Goal: Information Seeking & Learning: Learn about a topic

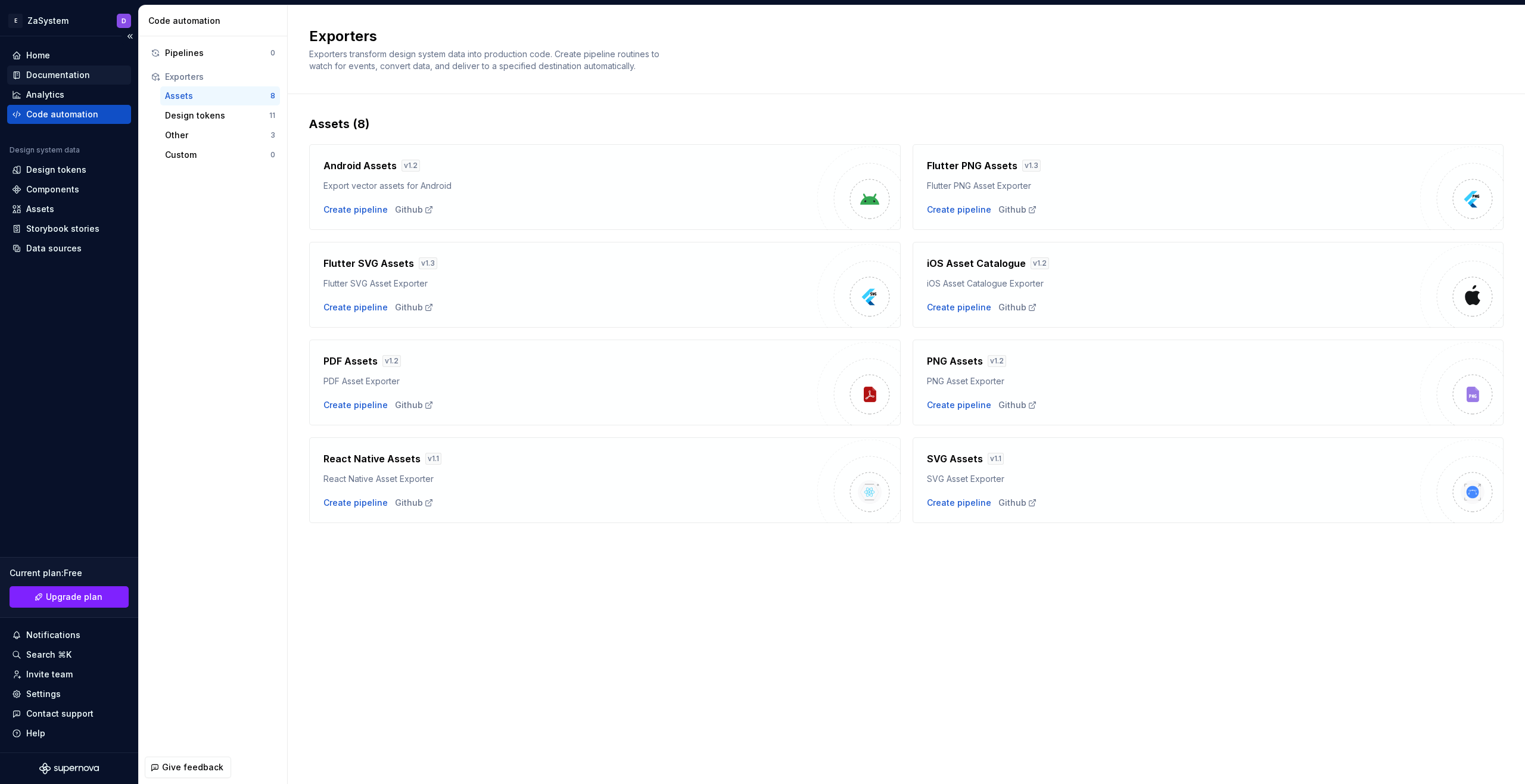
click at [77, 82] on div "Documentation" at bounding box center [69, 75] width 124 height 19
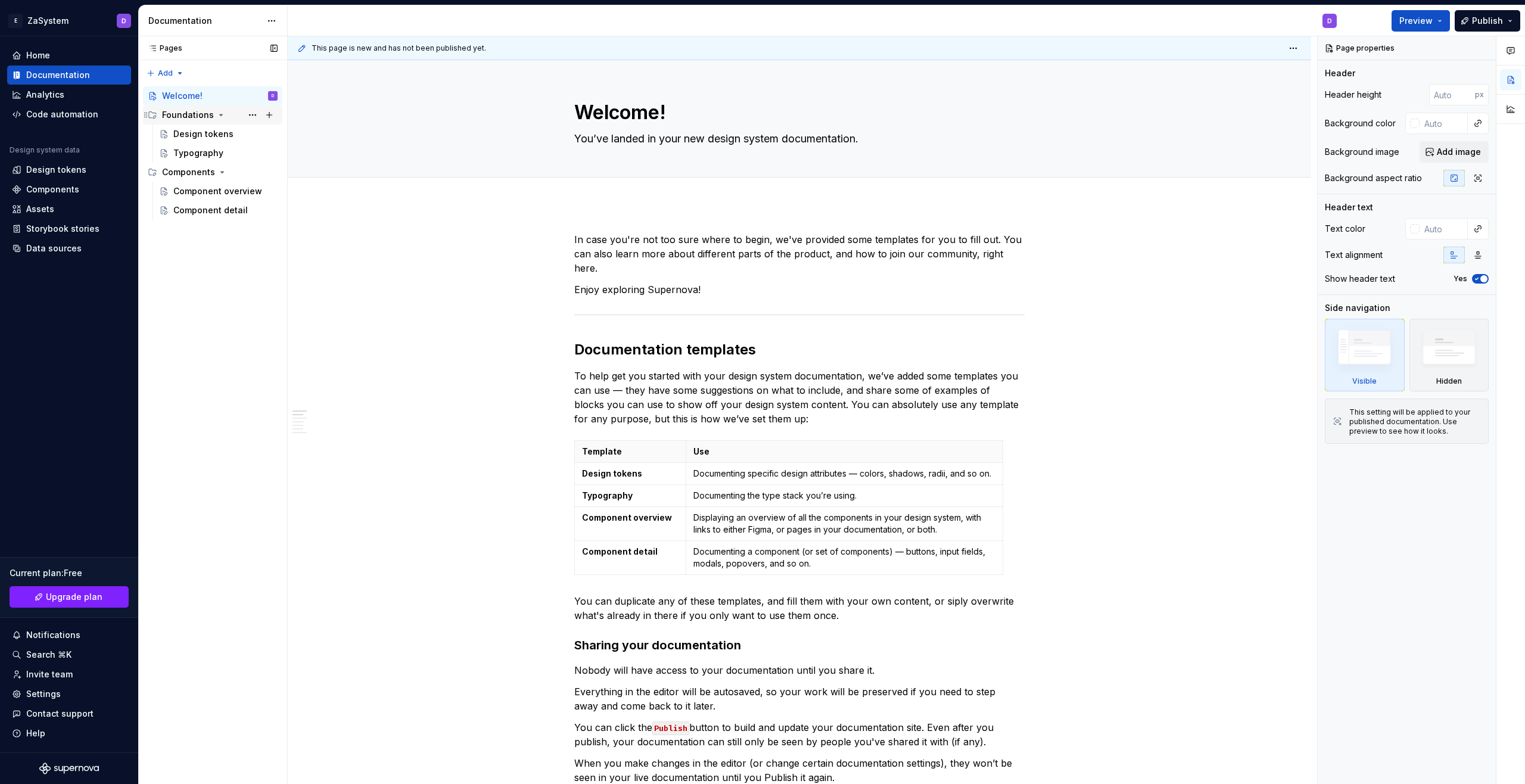
click at [220, 114] on icon "Page tree" at bounding box center [221, 115] width 10 height 10
click at [204, 137] on div "Design tokens" at bounding box center [203, 134] width 60 height 12
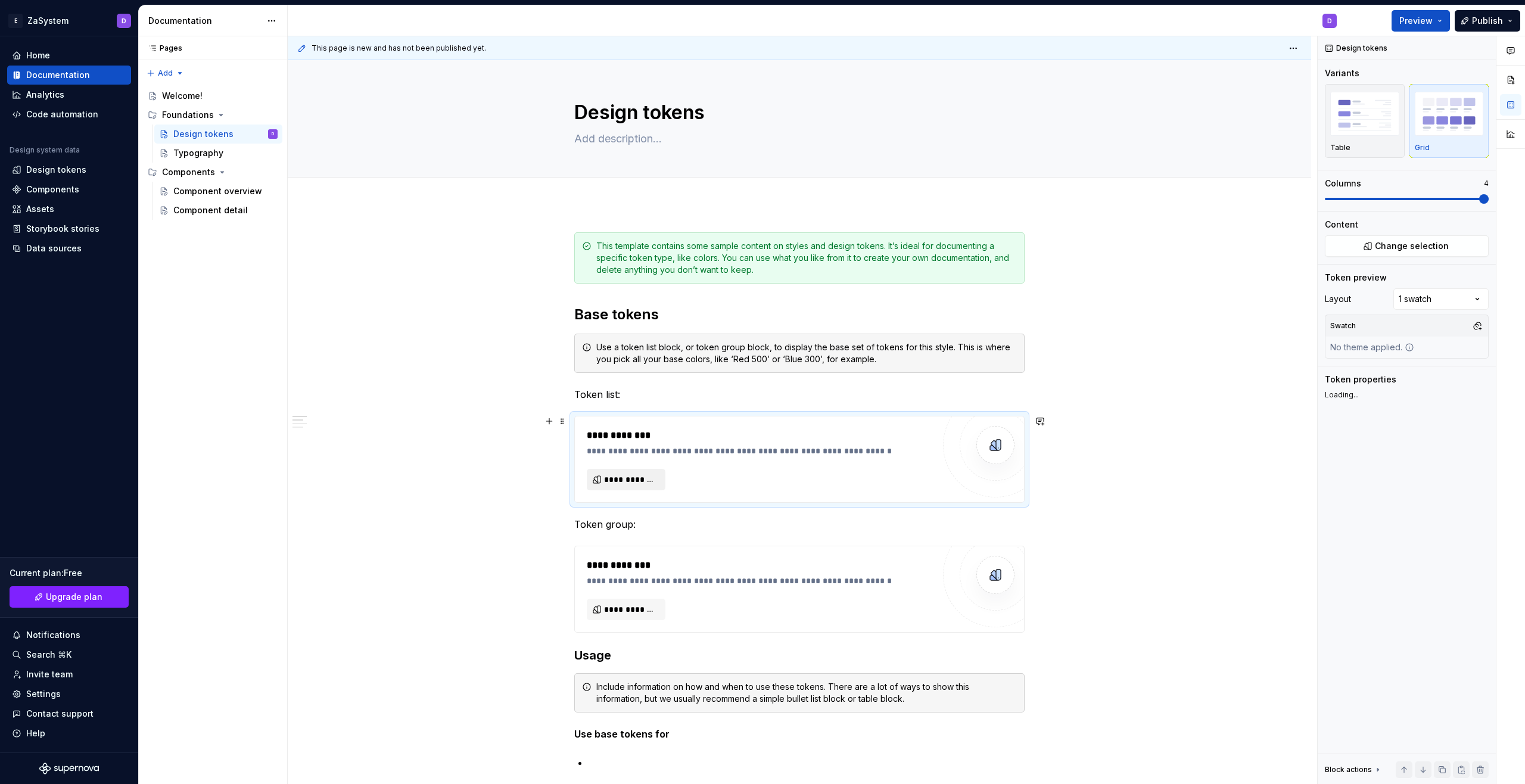
click at [652, 481] on span "**********" at bounding box center [631, 479] width 54 height 12
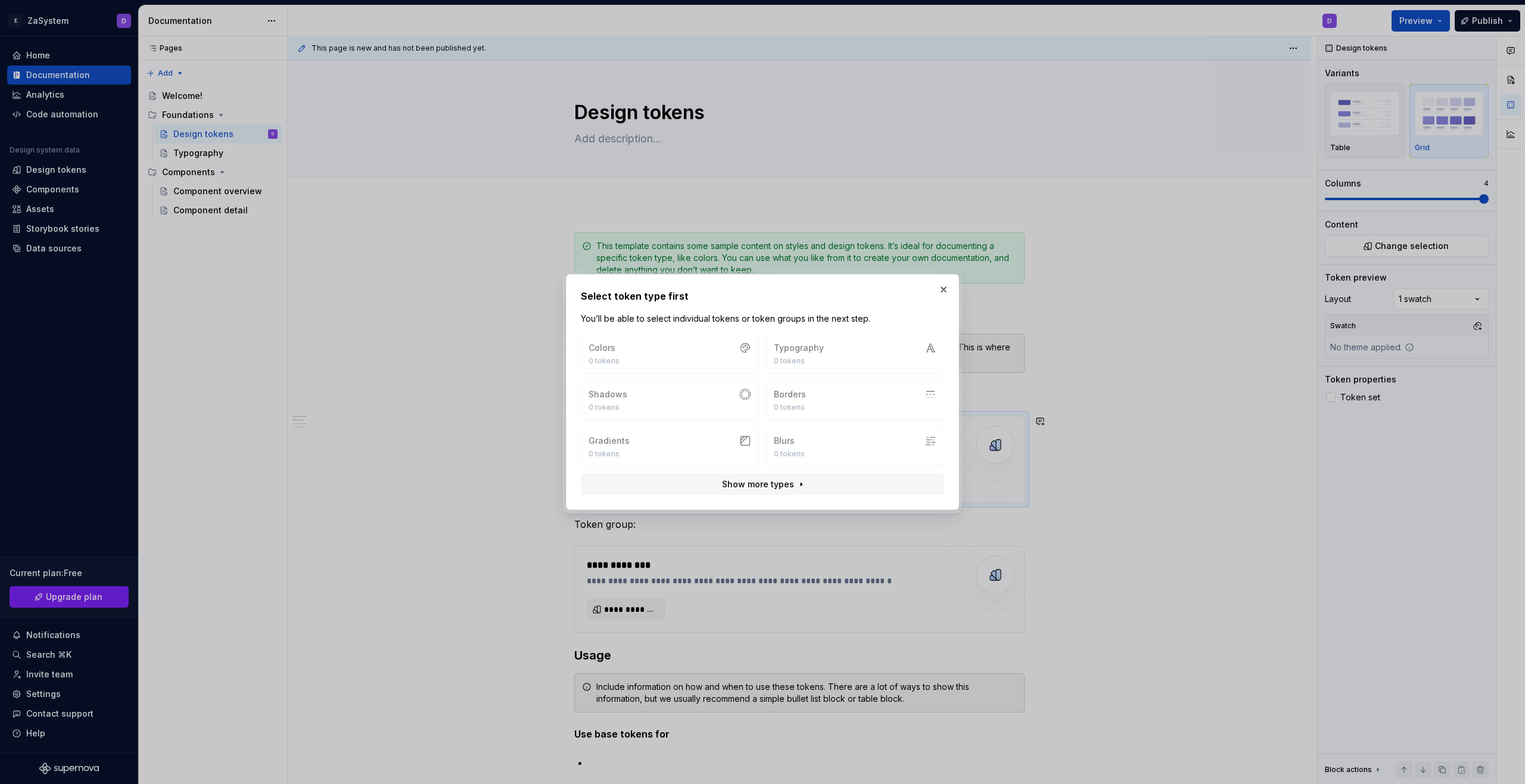
click at [878, 358] on div "Colors 0 tokens Typography 0 tokens Shadows 0 tokens Borders 0 tokens Gradients…" at bounding box center [763, 400] width 363 height 132
click at [678, 354] on div "Colors 0 tokens Typography 0 tokens Shadows 0 tokens Borders 0 tokens Gradients…" at bounding box center [763, 400] width 363 height 132
click at [711, 429] on div "Colors 0 tokens Typography 0 tokens Shadows 0 tokens Borders 0 tokens Gradients…" at bounding box center [763, 400] width 363 height 132
click at [718, 432] on div "Colors 0 tokens Typography 0 tokens Shadows 0 tokens Borders 0 tokens Gradients…" at bounding box center [763, 400] width 363 height 132
click at [945, 292] on button "button" at bounding box center [944, 289] width 17 height 17
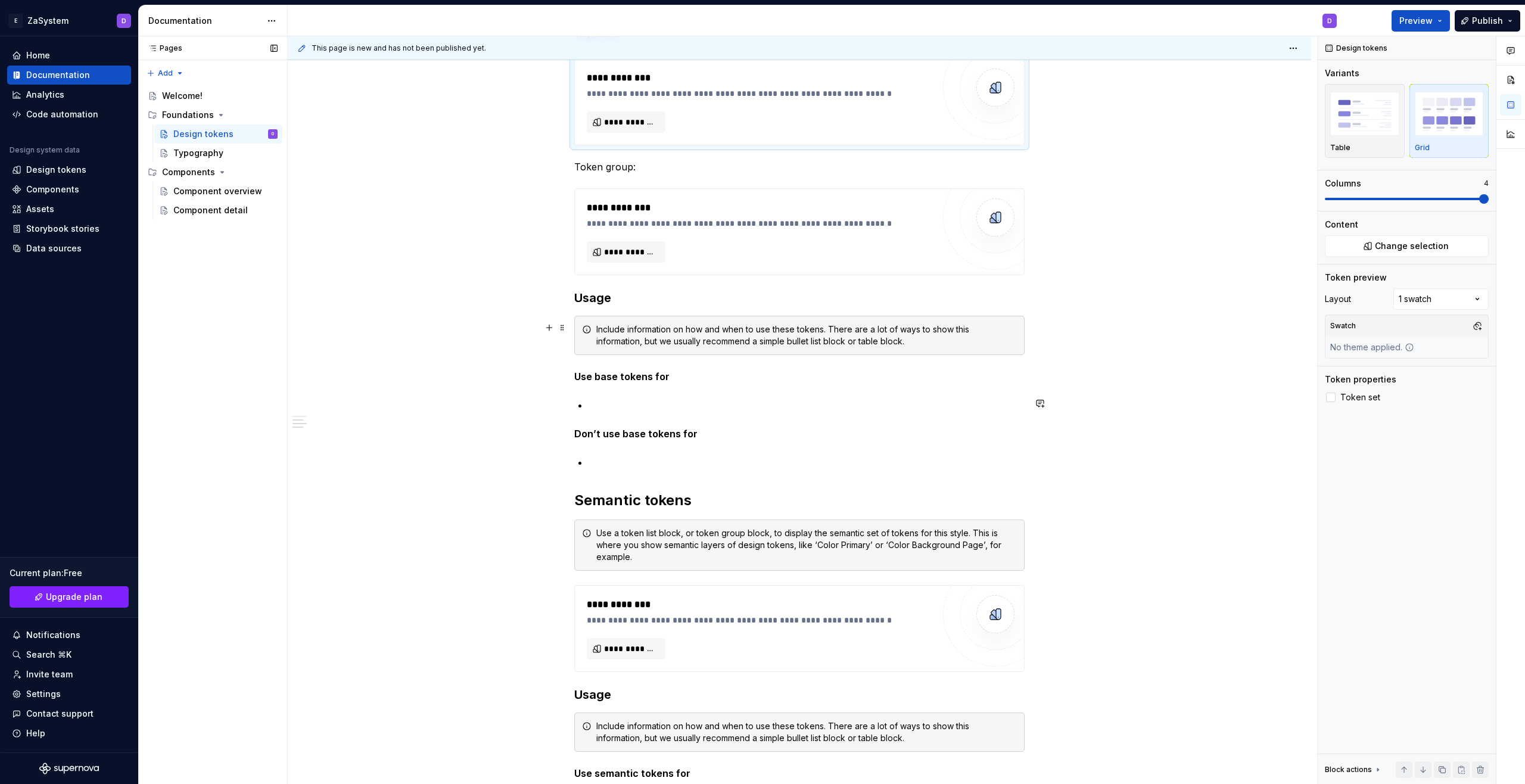
scroll to position [358, 0]
click at [200, 151] on div "Typography" at bounding box center [198, 153] width 50 height 12
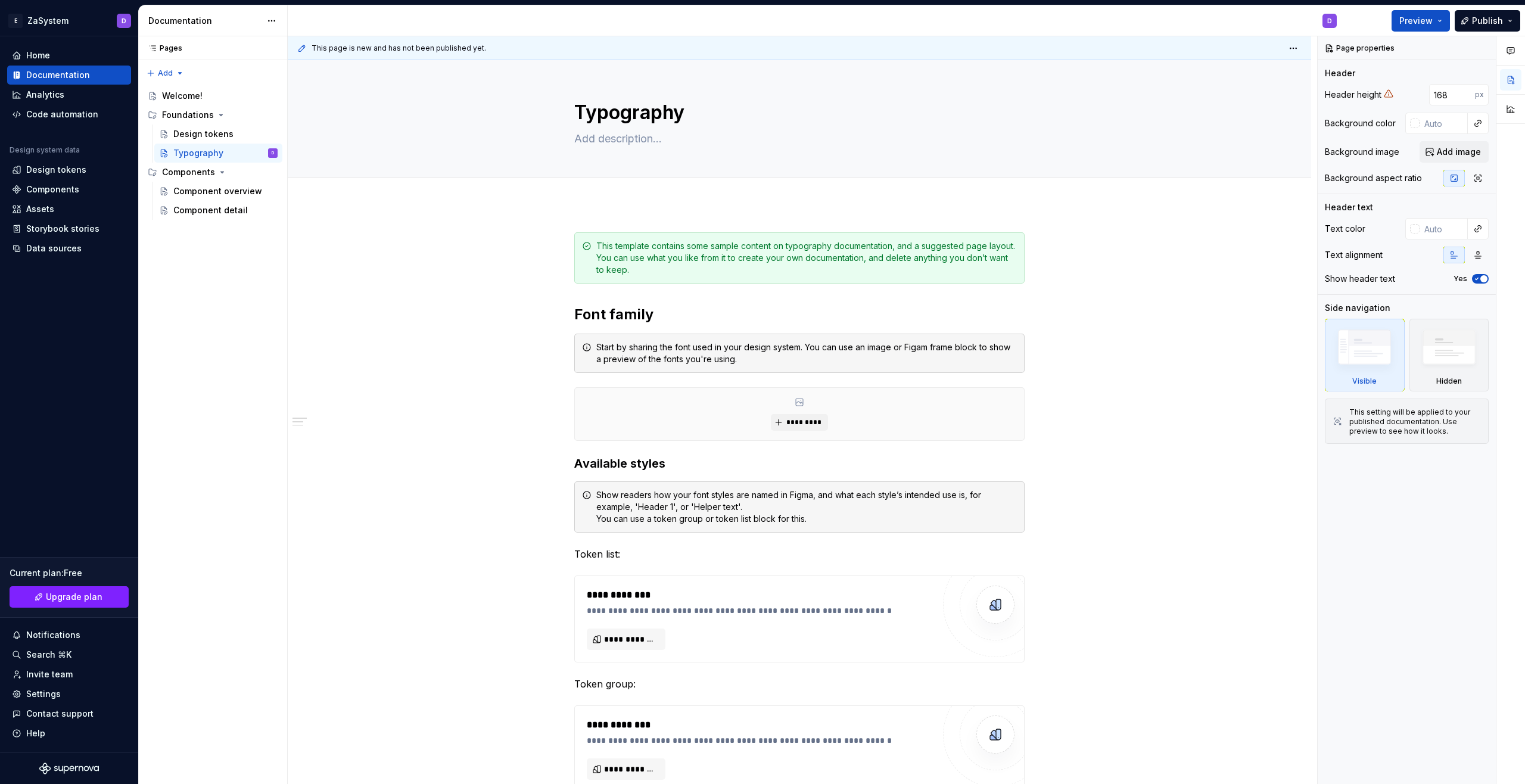
type textarea "*"
